Goal: Transaction & Acquisition: Register for event/course

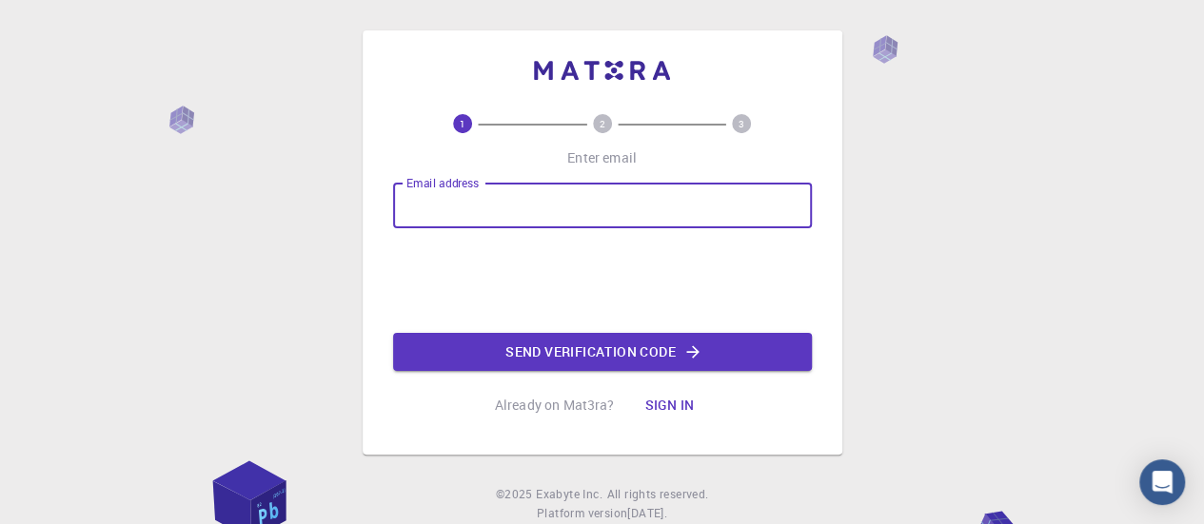
type input "[EMAIL_ADDRESS][DOMAIN_NAME]"
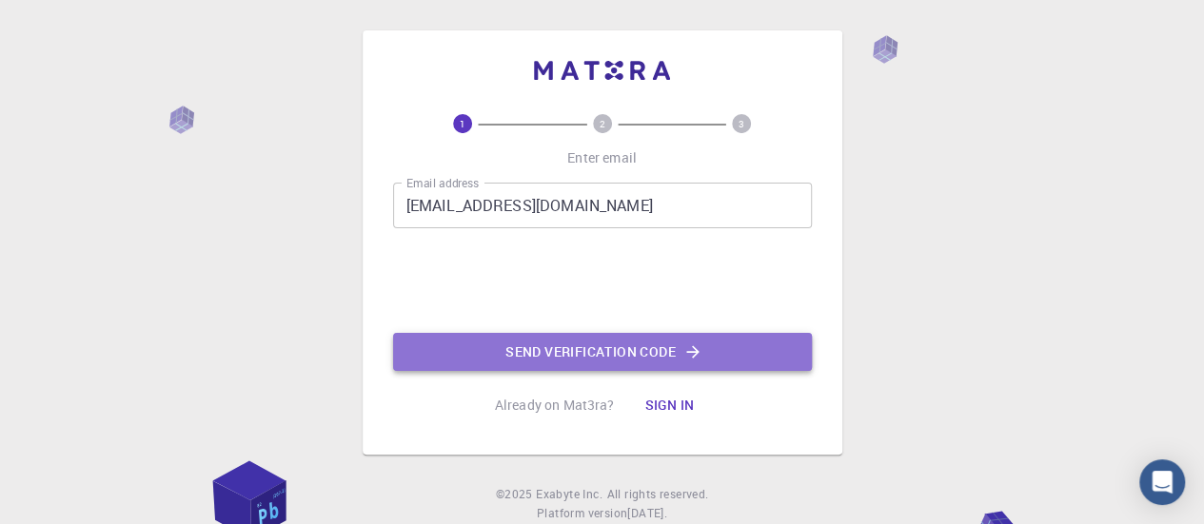
click at [620, 343] on button "Send verification code" at bounding box center [602, 352] width 419 height 38
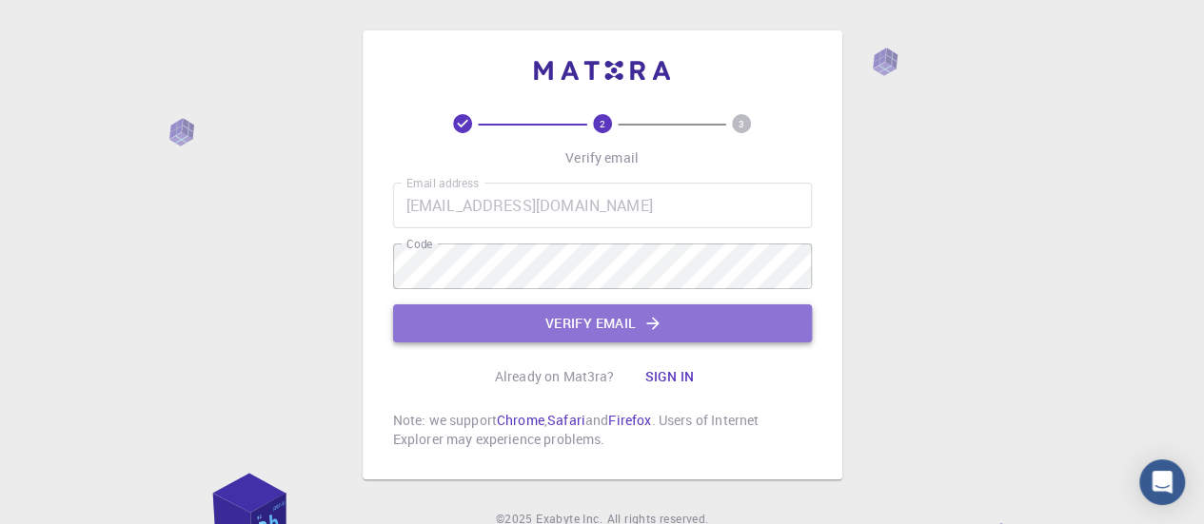
click at [524, 323] on button "Verify email" at bounding box center [602, 323] width 419 height 38
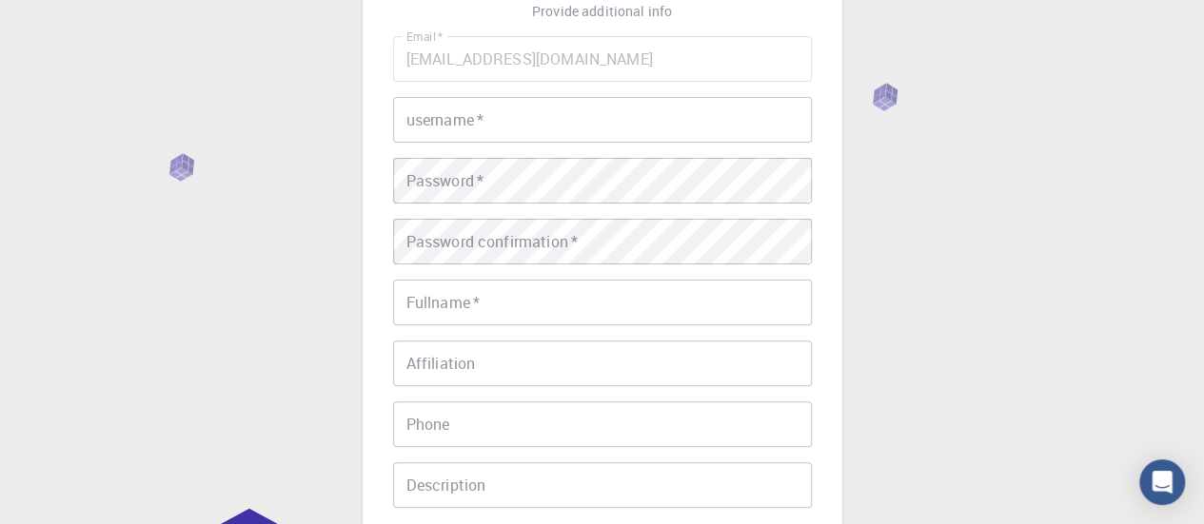
scroll to position [126, 0]
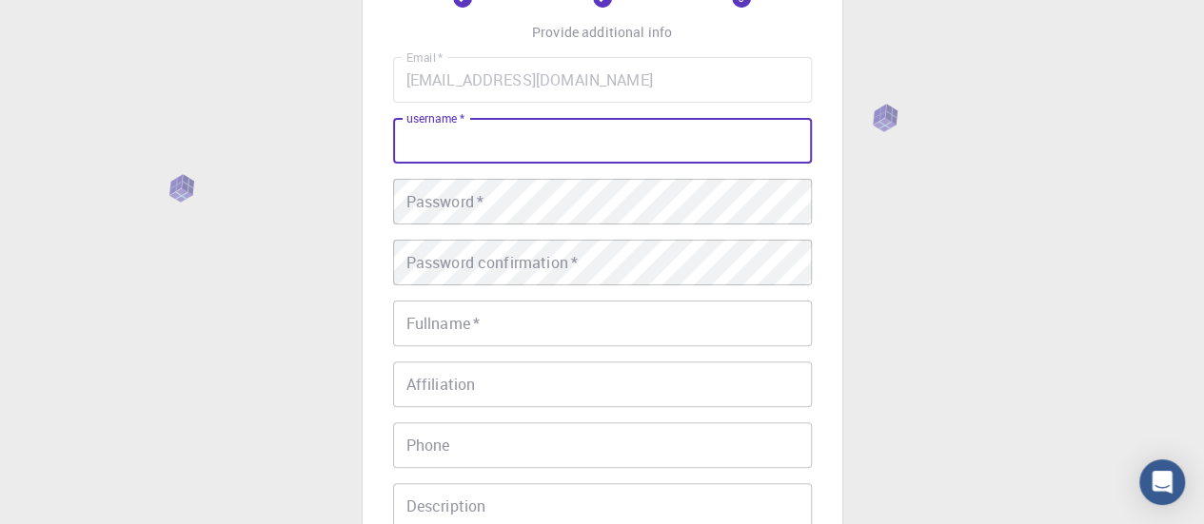
click at [499, 137] on input "username   *" at bounding box center [602, 141] width 419 height 46
type input "tyruyuytgo"
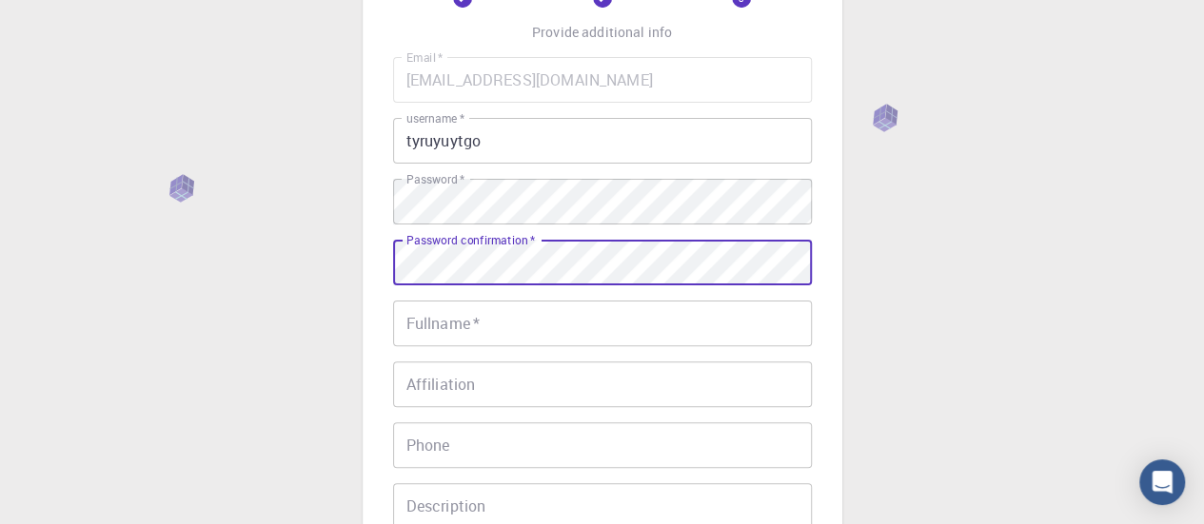
click at [500, 247] on div "Password confirmation   * Password confirmation   *" at bounding box center [602, 263] width 419 height 46
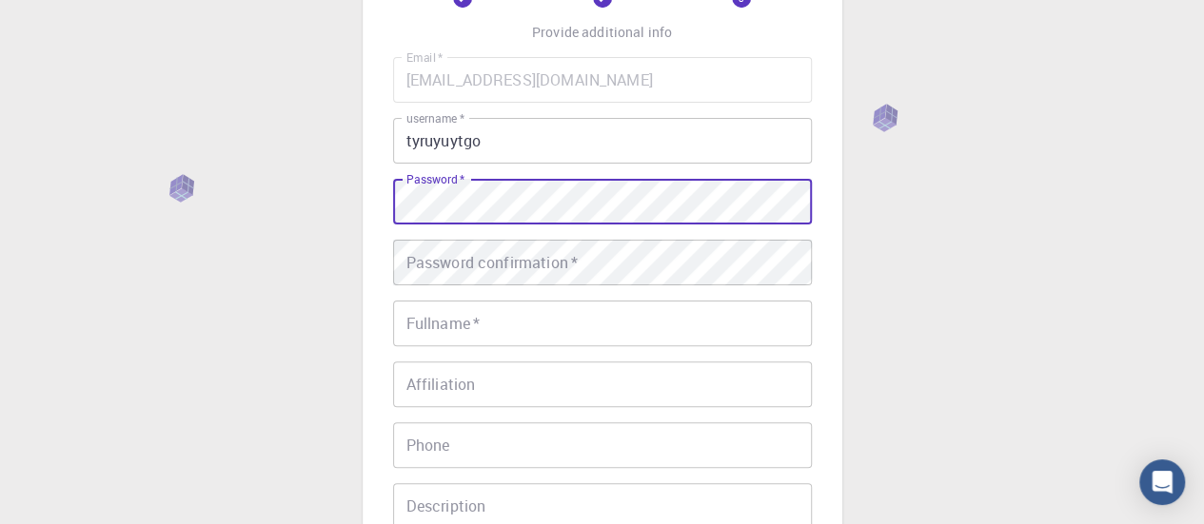
click at [385, 196] on div "3 Provide additional info Email   * [EMAIL_ADDRESS][DOMAIN_NAME] Email   * user…" at bounding box center [602, 311] width 480 height 812
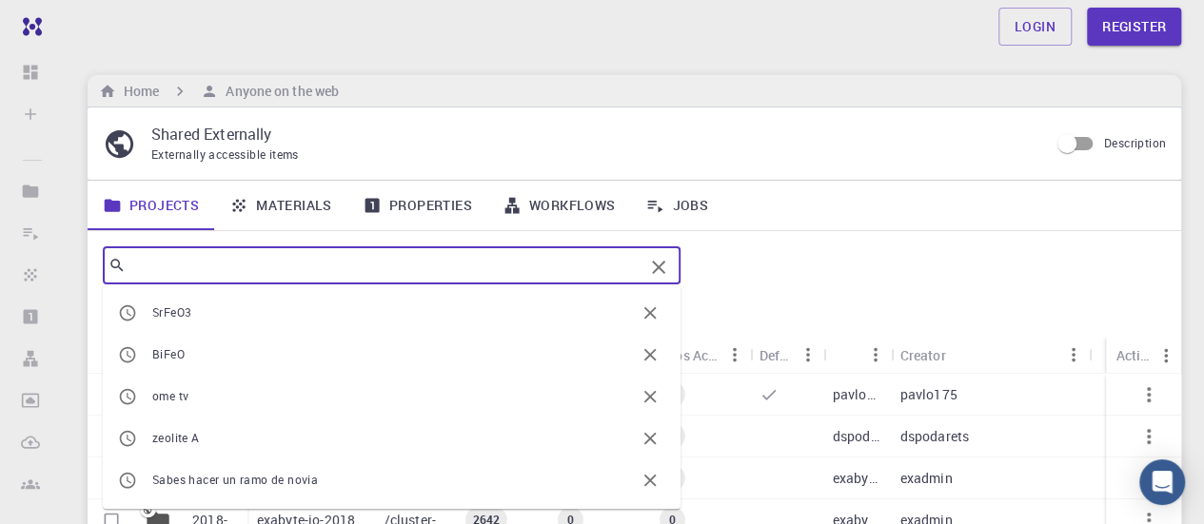
click at [186, 267] on input "text" at bounding box center [385, 265] width 518 height 27
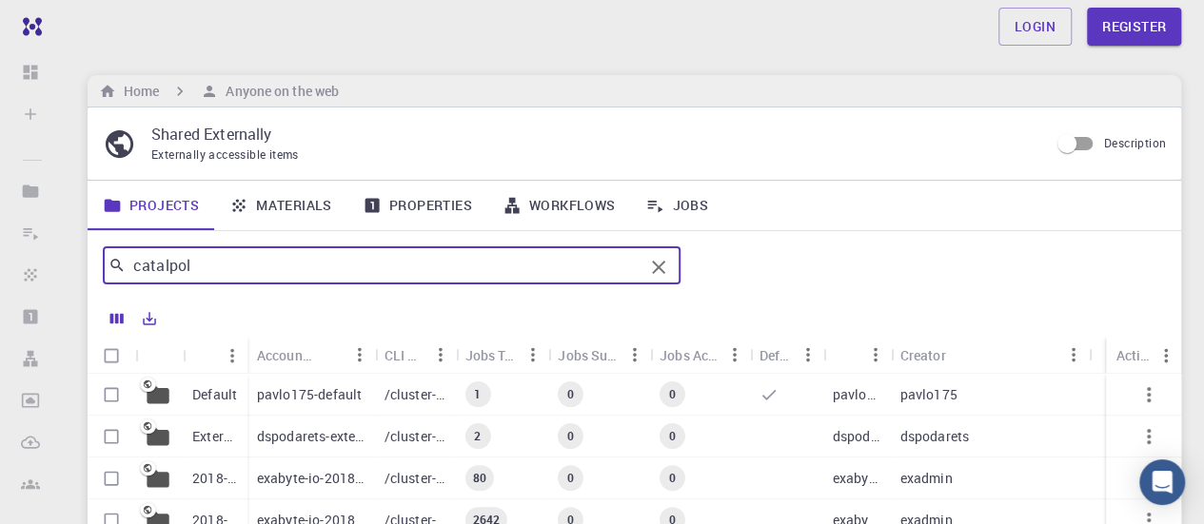
type input "catalpol"
